Goal: Transaction & Acquisition: Purchase product/service

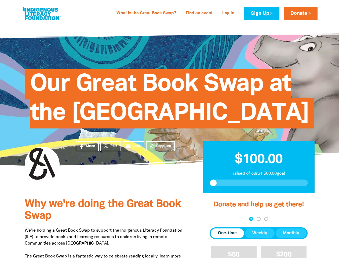
click at [170, 128] on span "Our Great Book Swap at the [GEOGRAPHIC_DATA]" at bounding box center [169, 100] width 279 height 55
click at [160, 149] on span "Copy Link" at bounding box center [163, 146] width 15 height 5
click at [217, 221] on div "arrow_back Back Step 1 Step 2 Step 3" at bounding box center [259, 219] width 98 height 4
click at [251, 220] on div "Navigate to step 1 of 3 to enter your donation amount" at bounding box center [251, 218] width 1 height 1
click at [228, 238] on span "Donation frequency" at bounding box center [227, 233] width 33 height 10
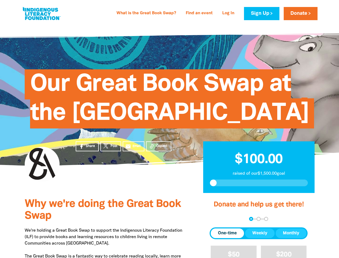
click at [260, 238] on button "Weekly" at bounding box center [260, 233] width 30 height 10
click at [291, 238] on button "Monthly" at bounding box center [291, 233] width 31 height 10
